Goal: Task Accomplishment & Management: Manage account settings

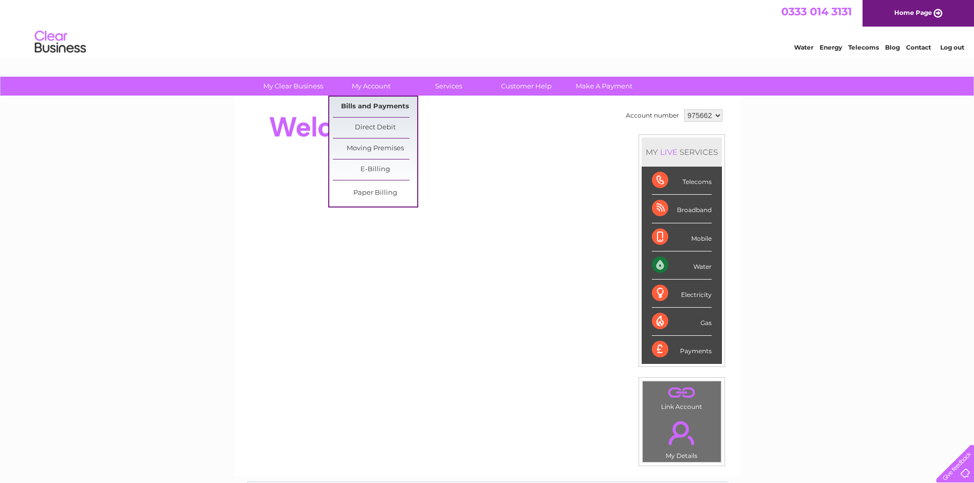
click at [365, 109] on link "Bills and Payments" at bounding box center [375, 107] width 84 height 20
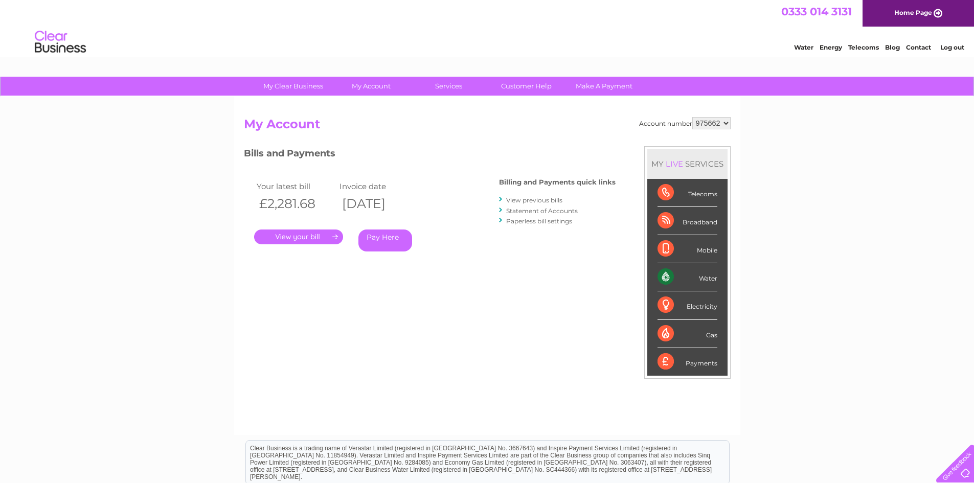
click at [287, 241] on link "." at bounding box center [298, 237] width 89 height 15
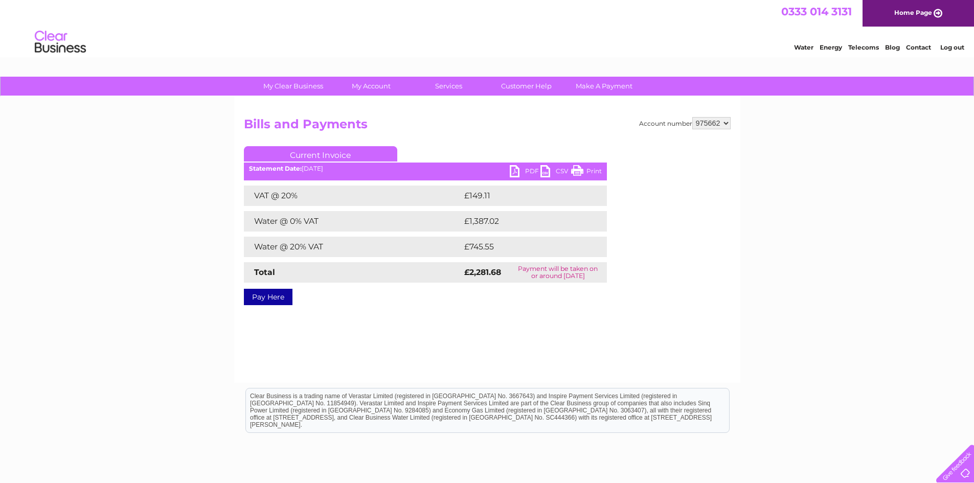
click at [516, 170] on link "PDF" at bounding box center [525, 172] width 31 height 15
